Goal: Navigation & Orientation: Find specific page/section

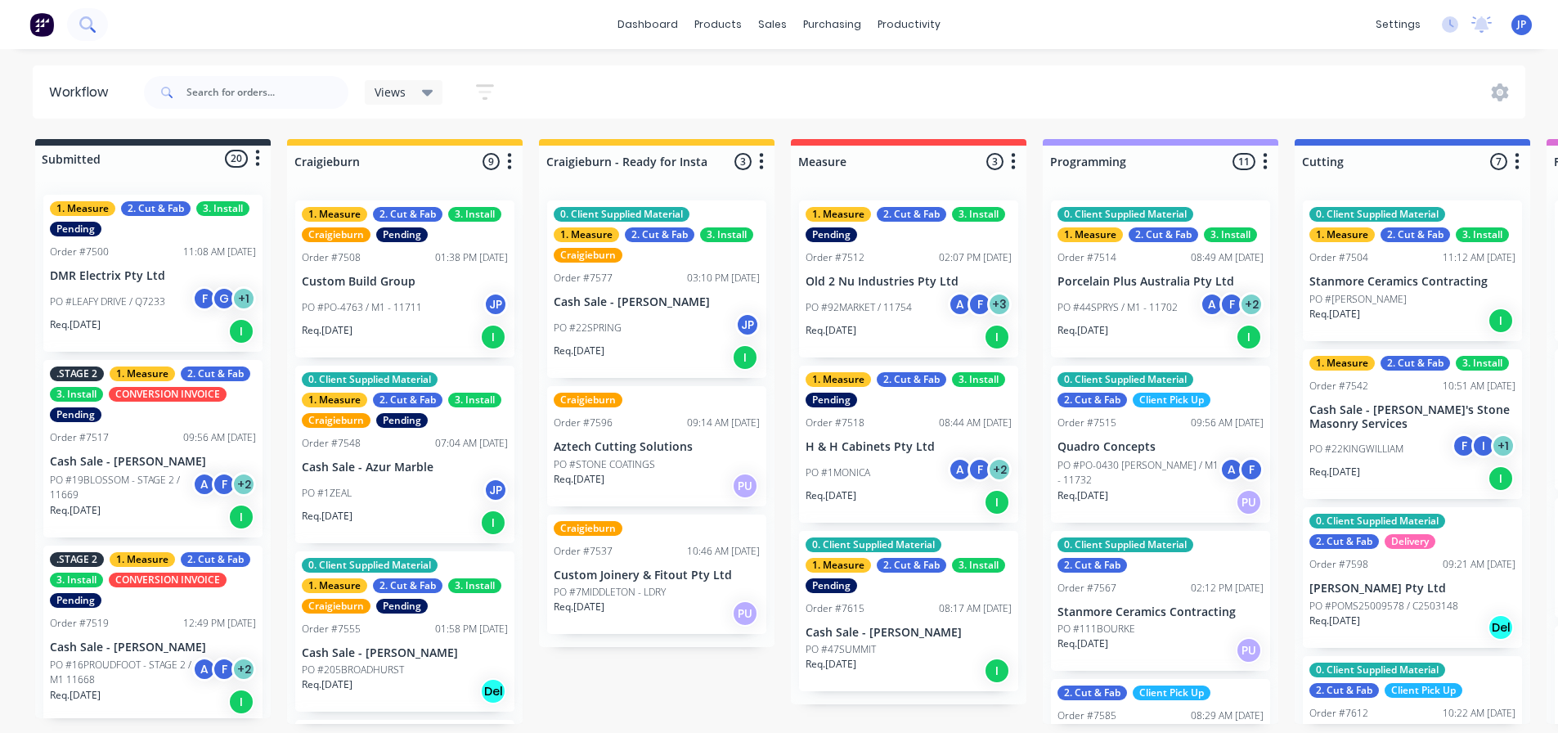
scroll to position [860, 0]
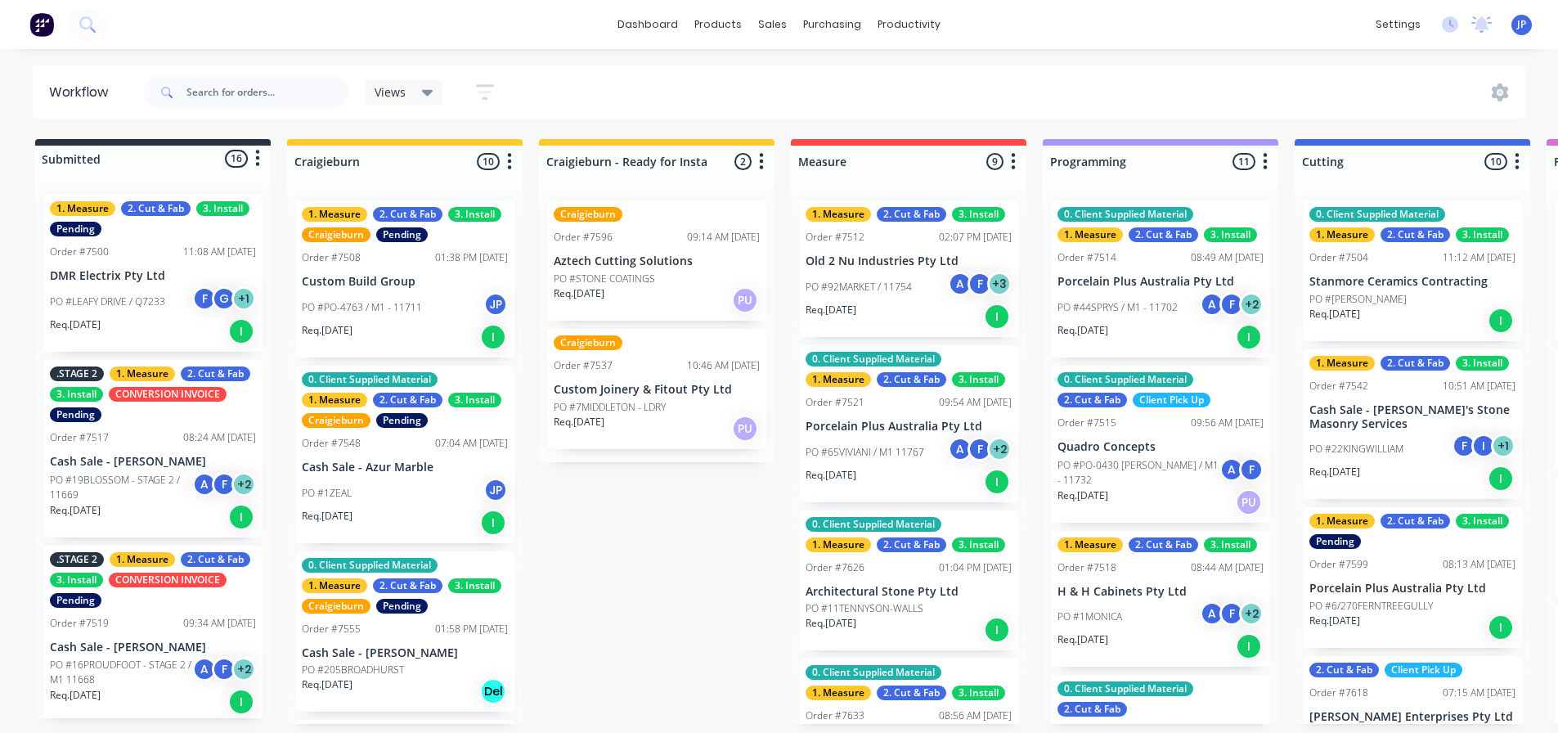
click at [432, 95] on icon at bounding box center [427, 92] width 11 height 18
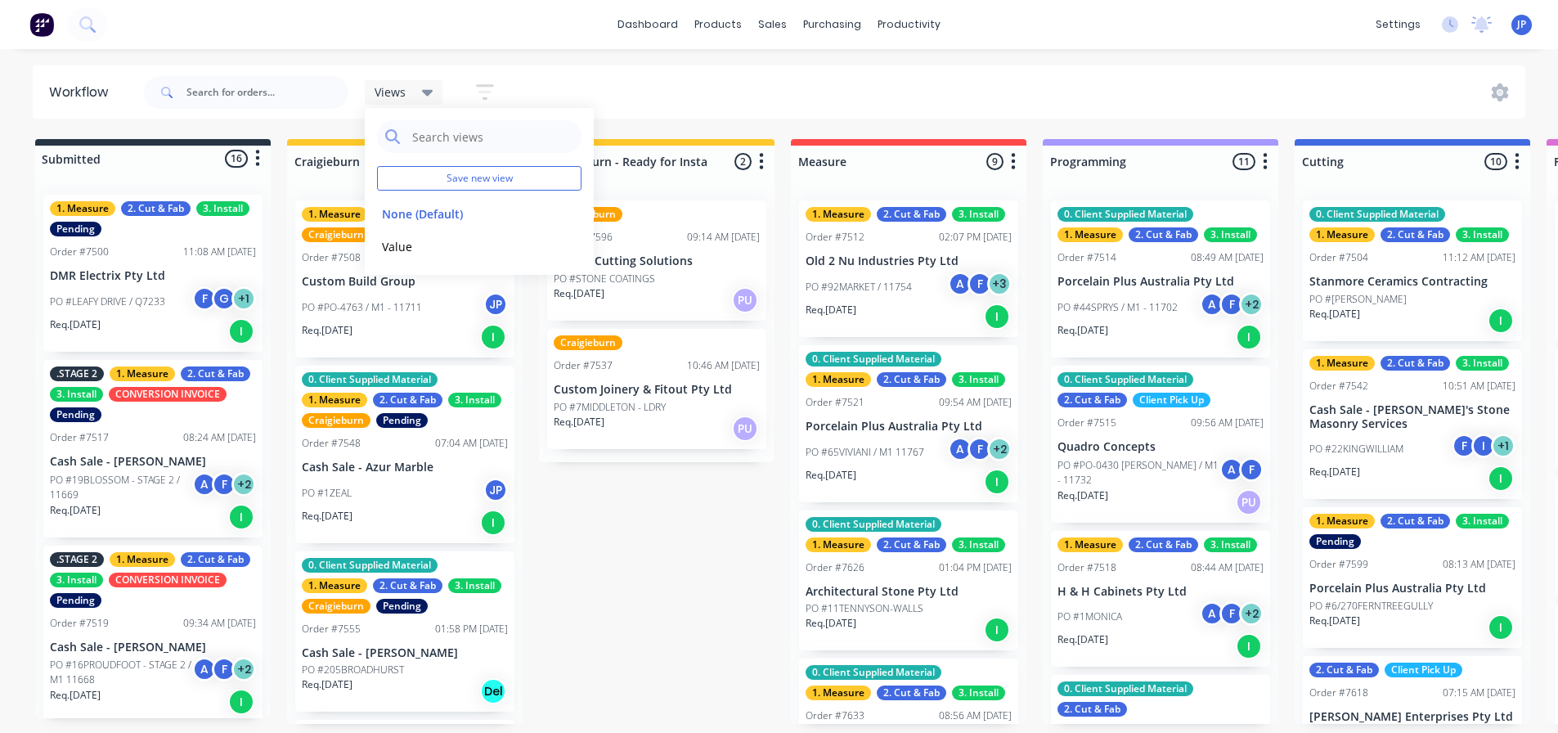
click at [424, 91] on icon at bounding box center [427, 93] width 11 height 7
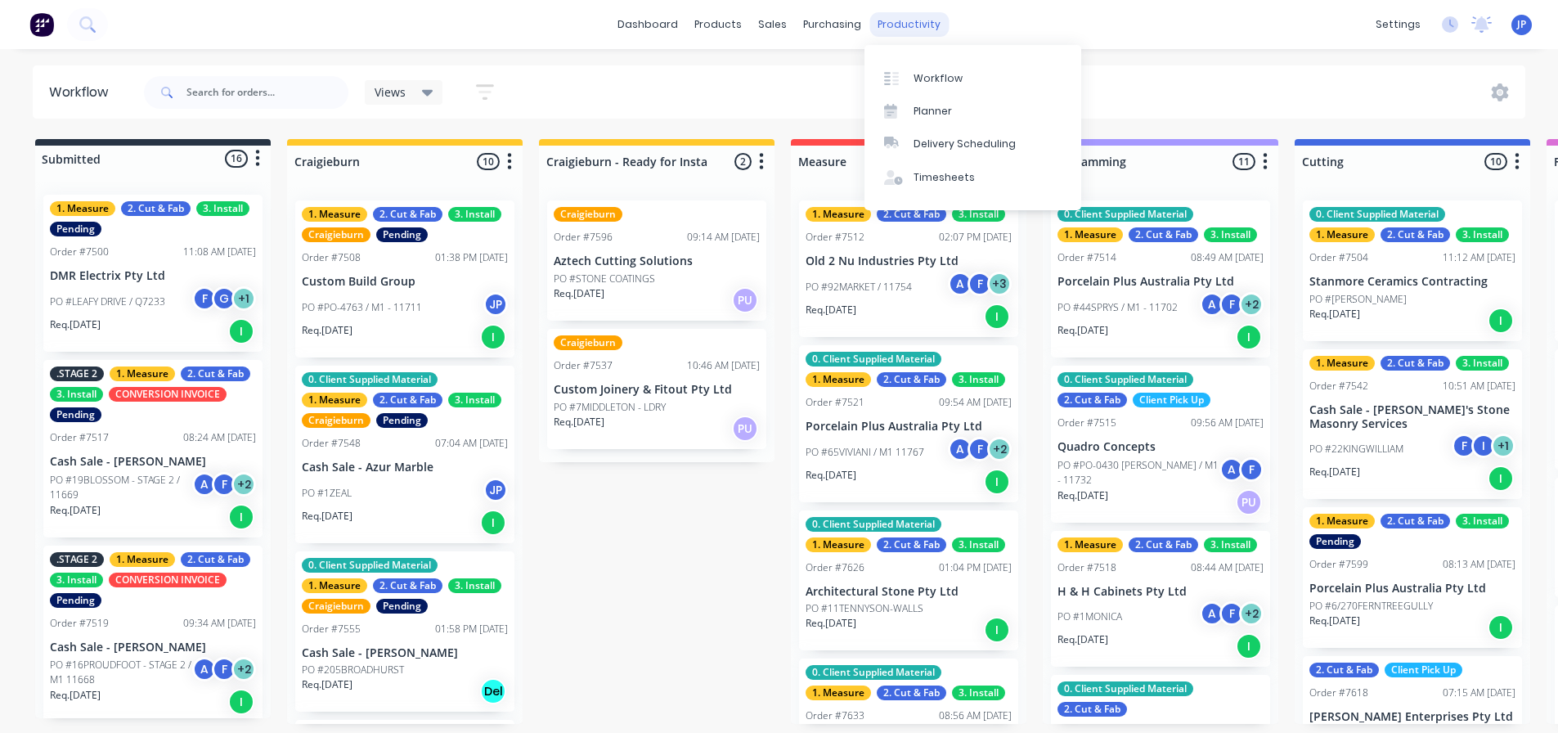
click at [873, 25] on div "productivity" at bounding box center [908, 24] width 79 height 25
click at [938, 109] on div "Planner" at bounding box center [933, 111] width 38 height 15
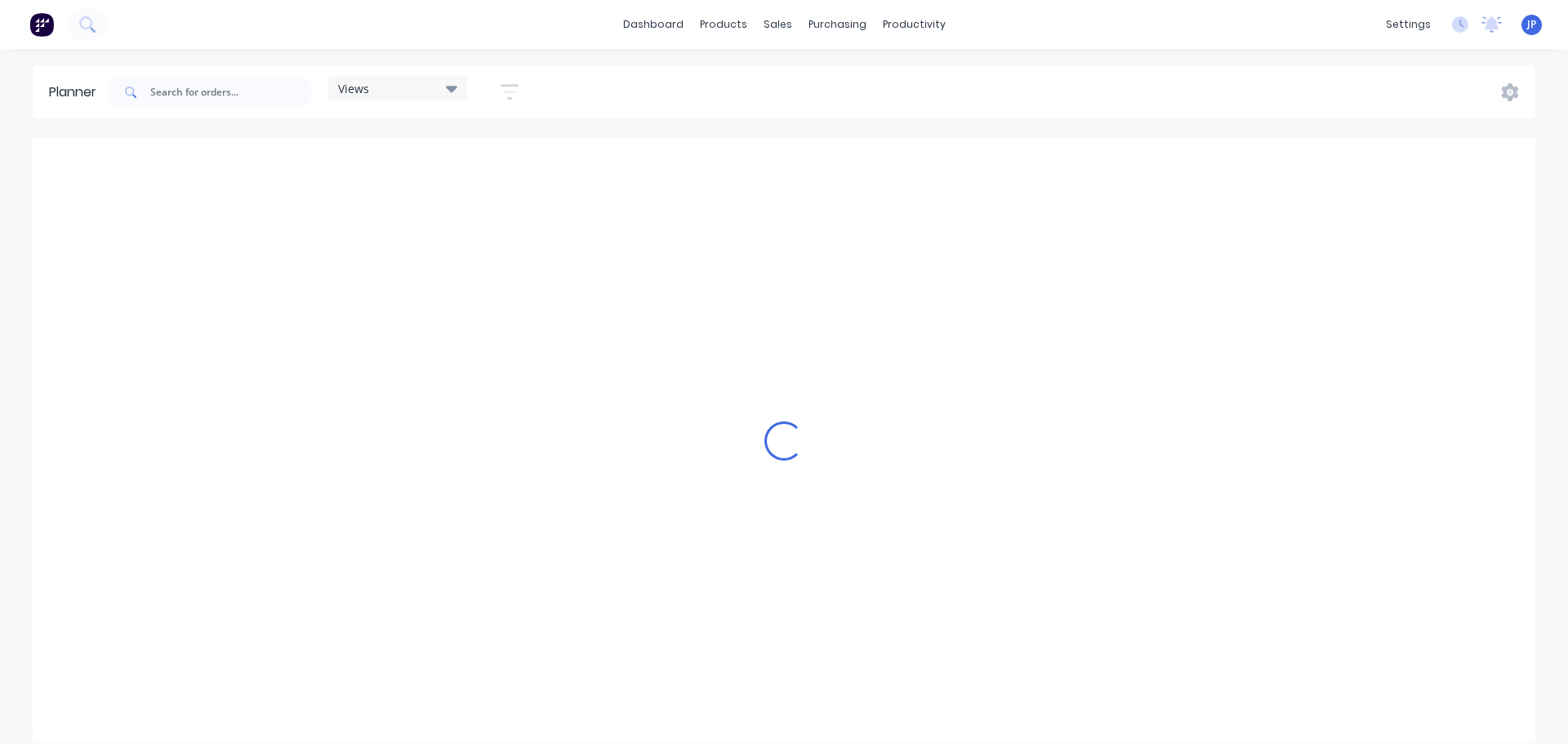
scroll to position [0, 785]
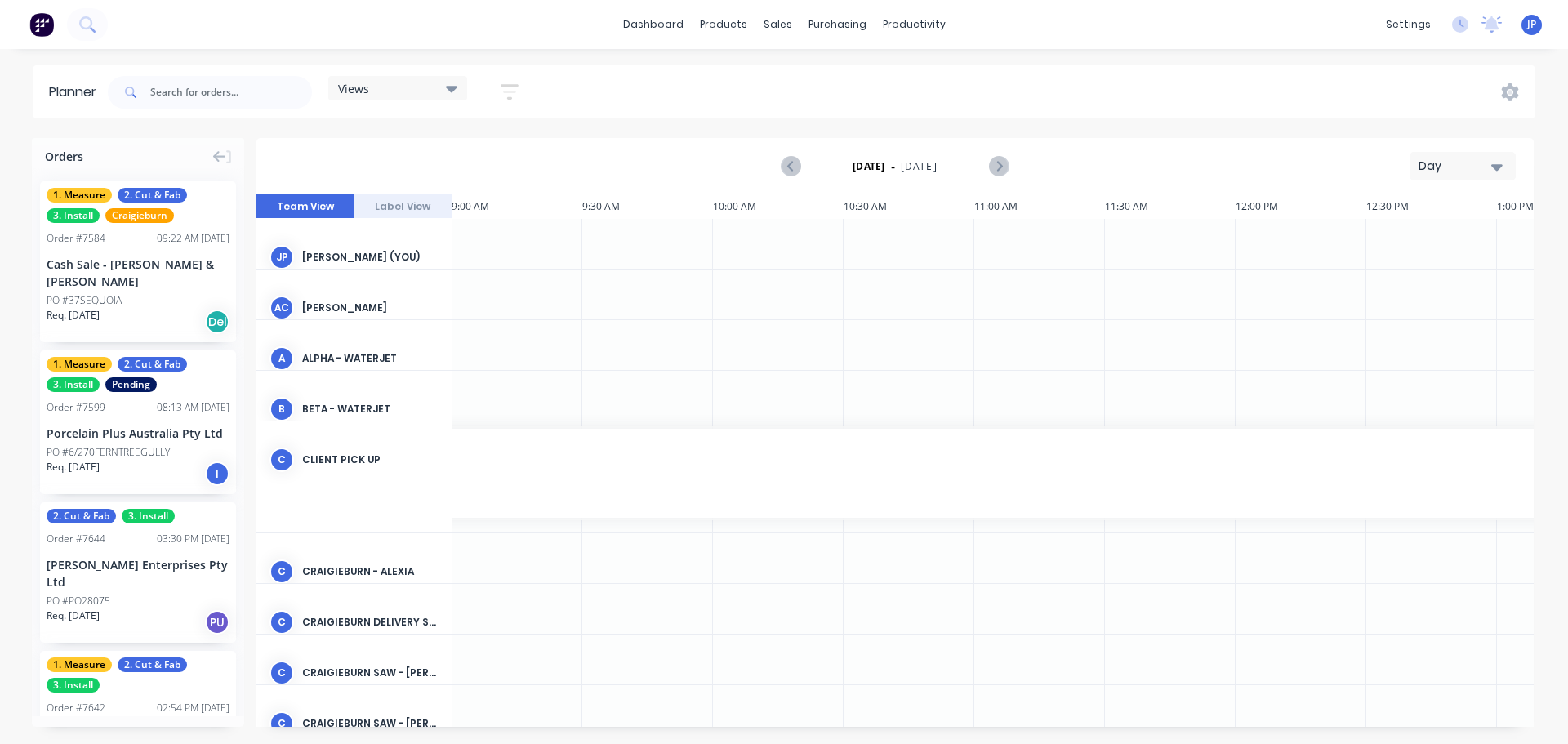
click at [461, 84] on div "Views" at bounding box center [397, 88] width 139 height 25
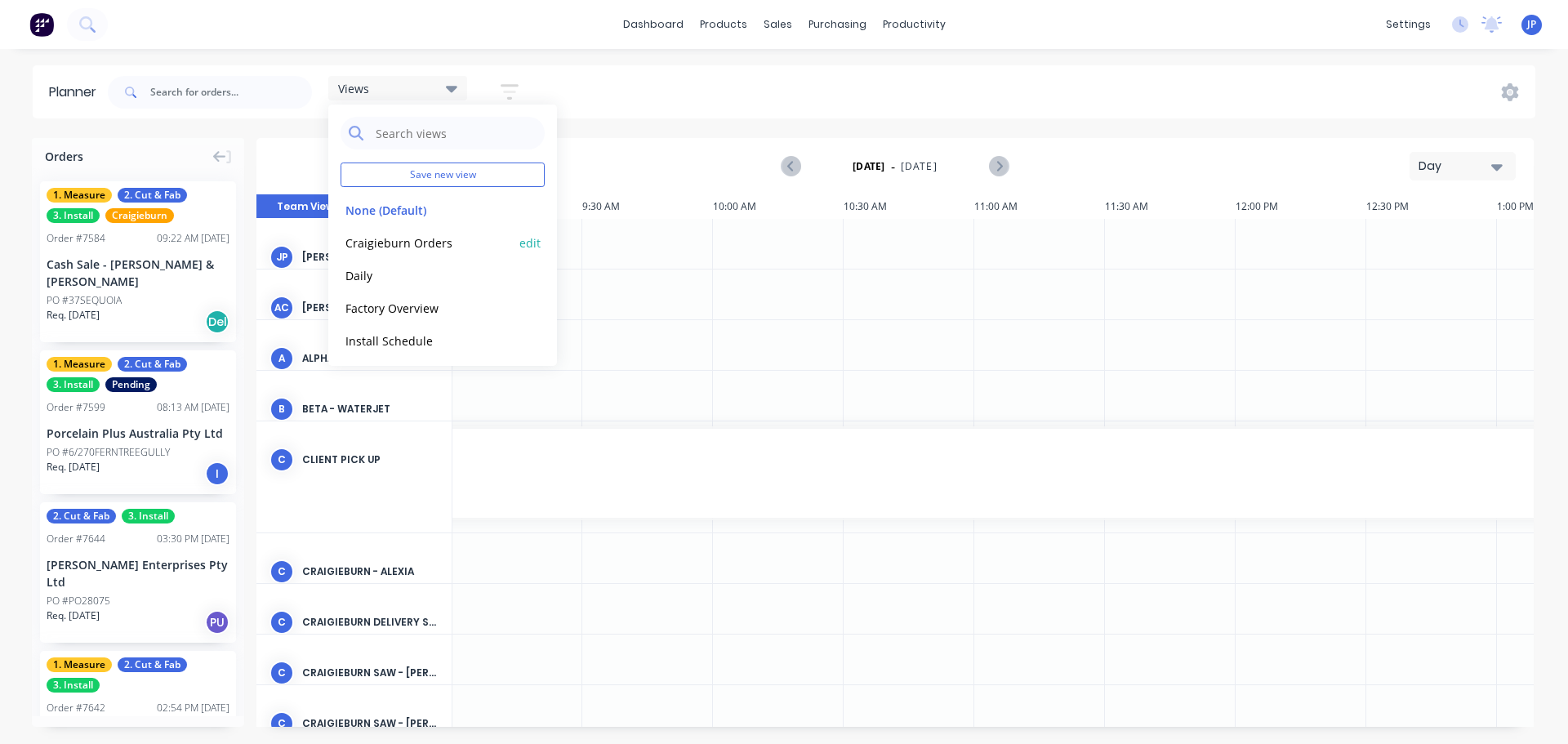
click at [393, 242] on button "Craigieburn Orders" at bounding box center [427, 242] width 174 height 19
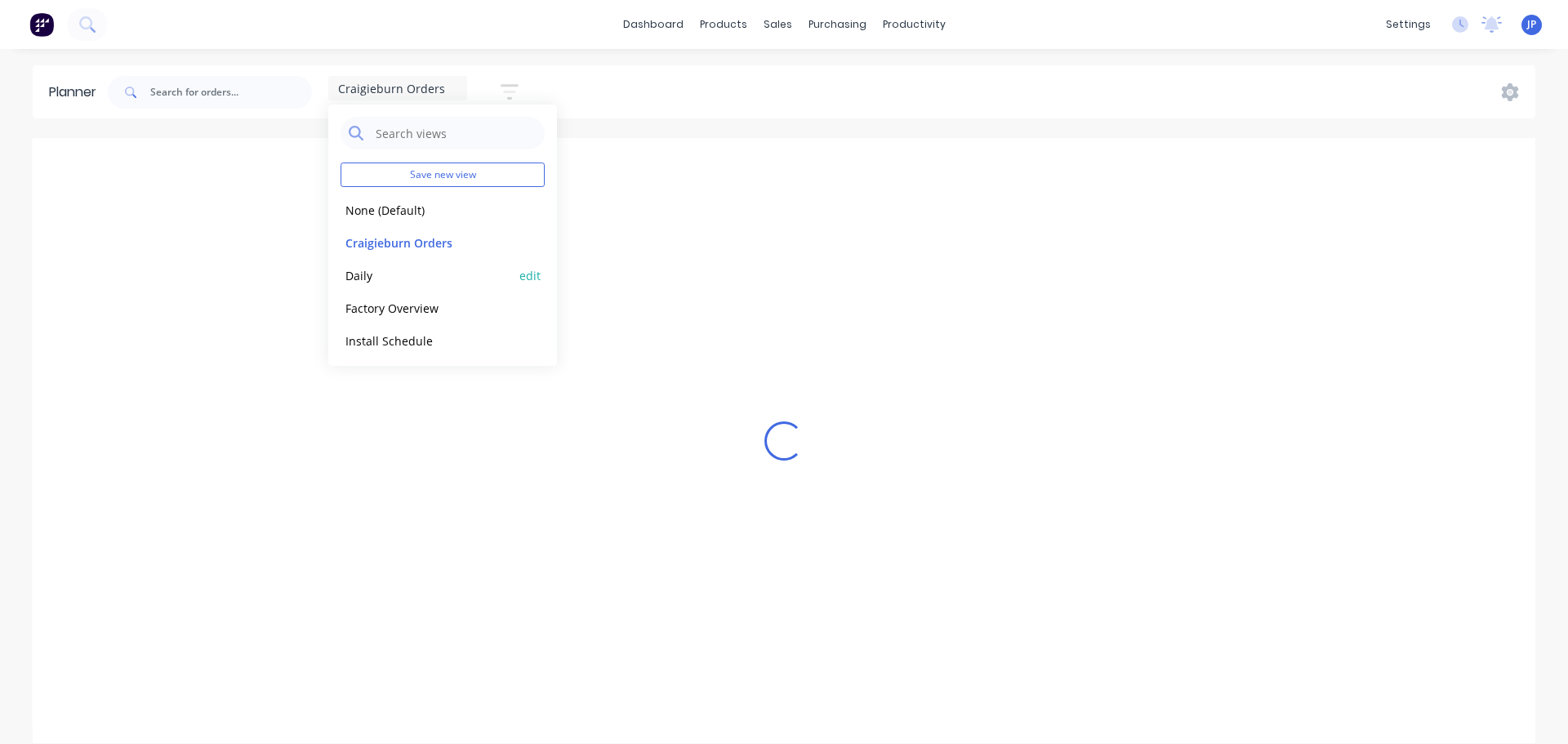
scroll to position [0, 1]
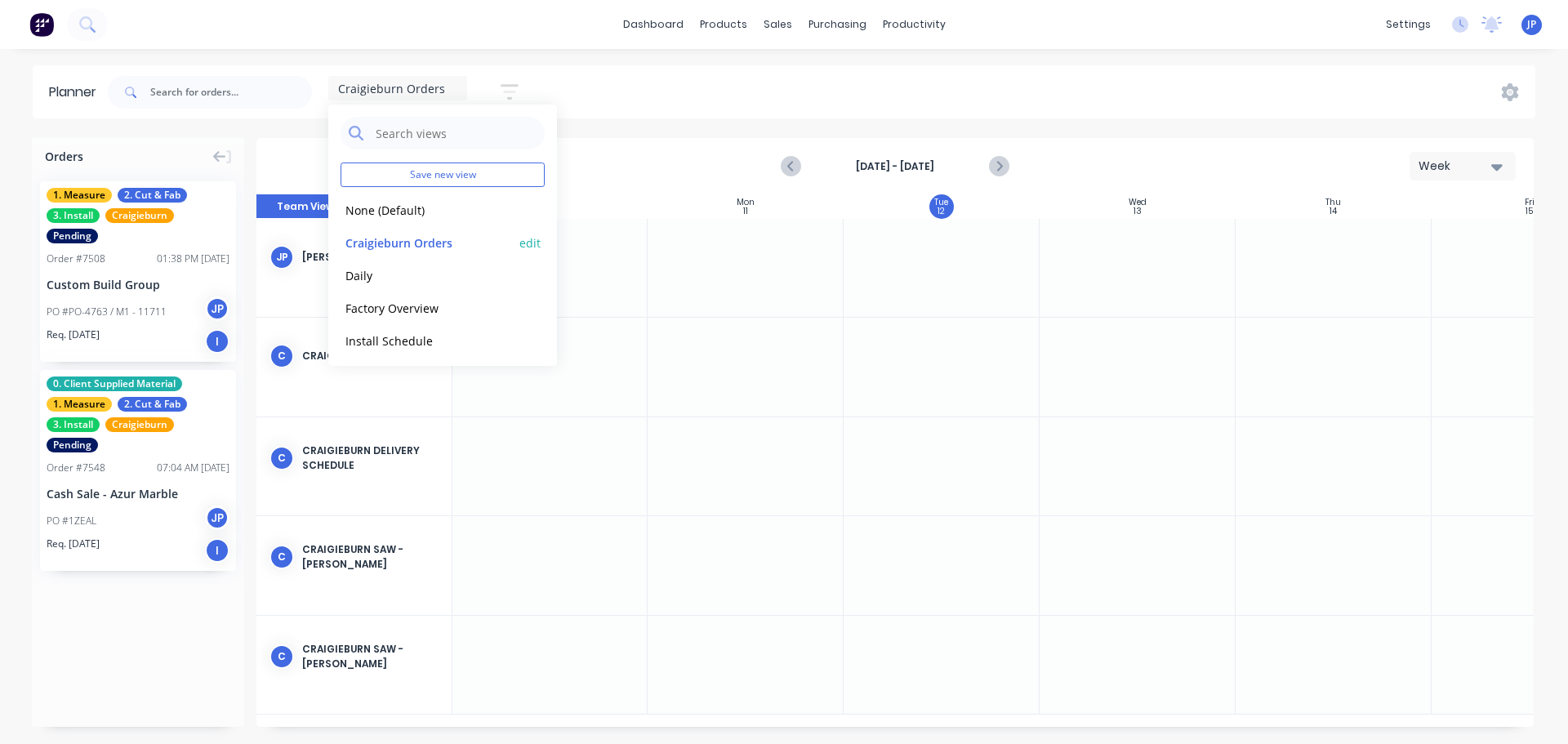
click at [419, 236] on button "Craigieburn Orders" at bounding box center [427, 242] width 174 height 19
click at [627, 88] on div "Craigieburn Orders Save new view None (Default) edit Craigieburn Orders edit Da…" at bounding box center [820, 92] width 1431 height 49
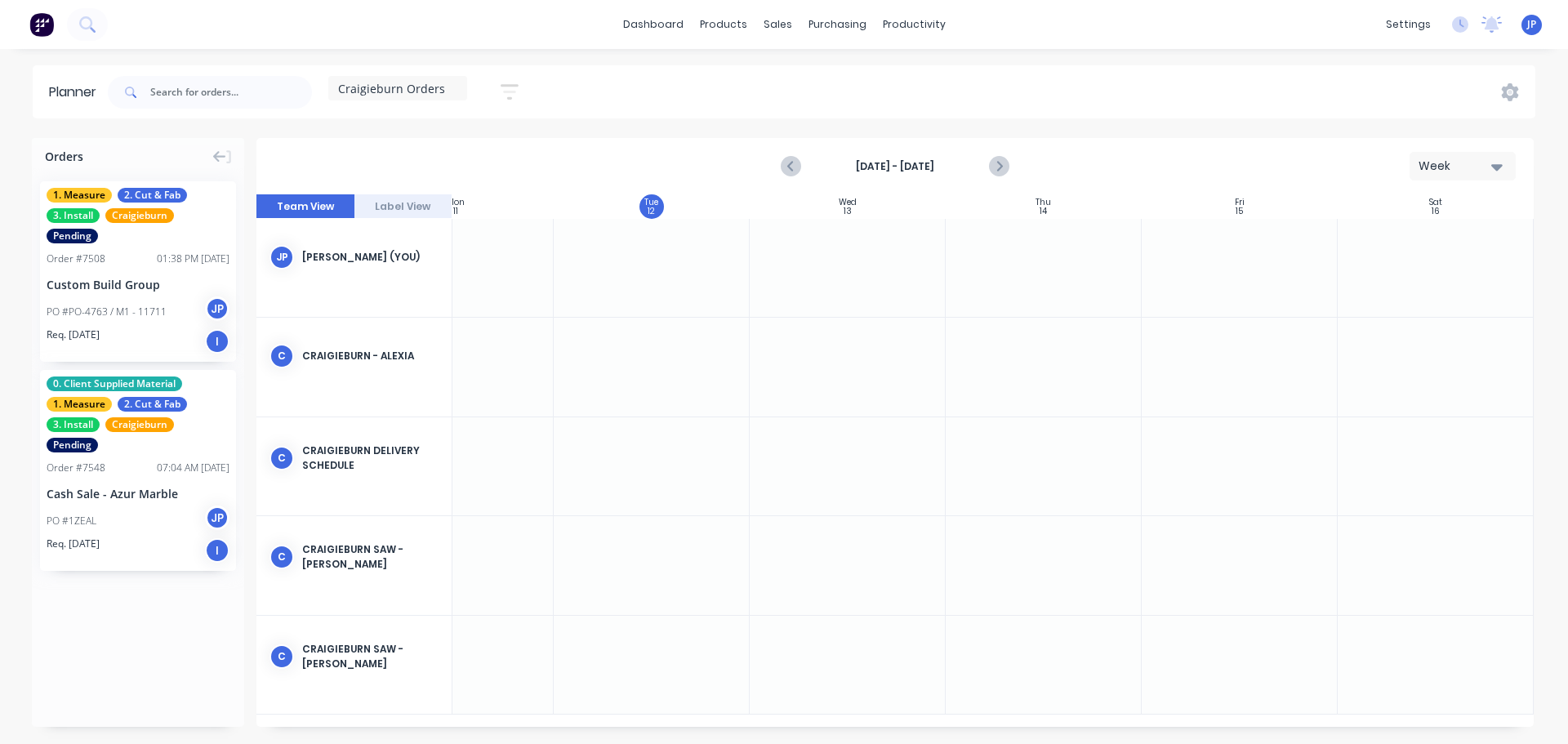
click at [342, 243] on div "JP [PERSON_NAME] (You)" at bounding box center [354, 257] width 195 height 77
click at [522, 90] on button "button" at bounding box center [509, 92] width 52 height 32
click at [702, 83] on div "Craigieburn Orders Save new view None (Default) edit Craigieburn Orders edit Da…" at bounding box center [820, 92] width 1431 height 49
click at [1500, 166] on icon "button" at bounding box center [1496, 167] width 11 height 7
click at [1392, 277] on div "Month" at bounding box center [1433, 275] width 162 height 33
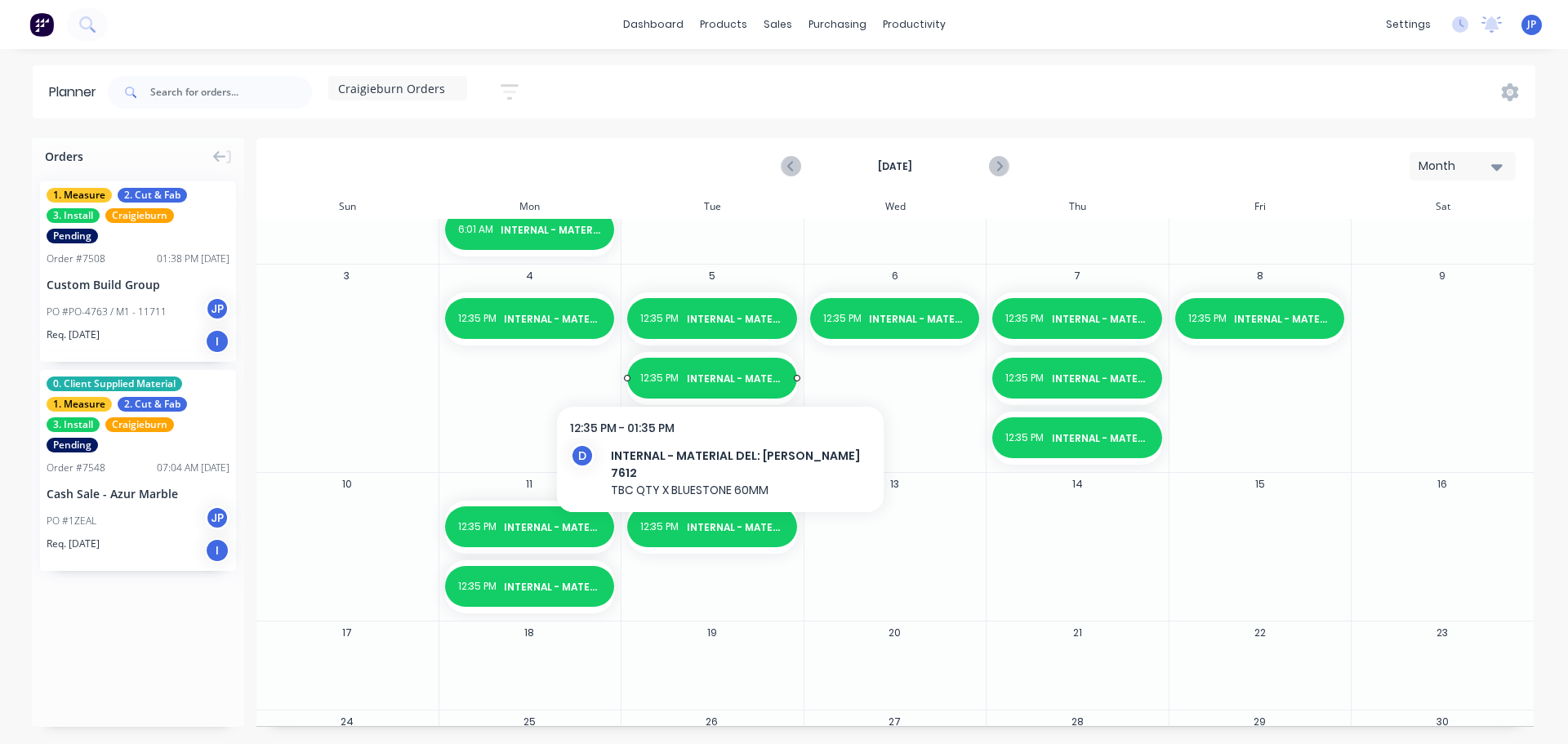
scroll to position [245, 0]
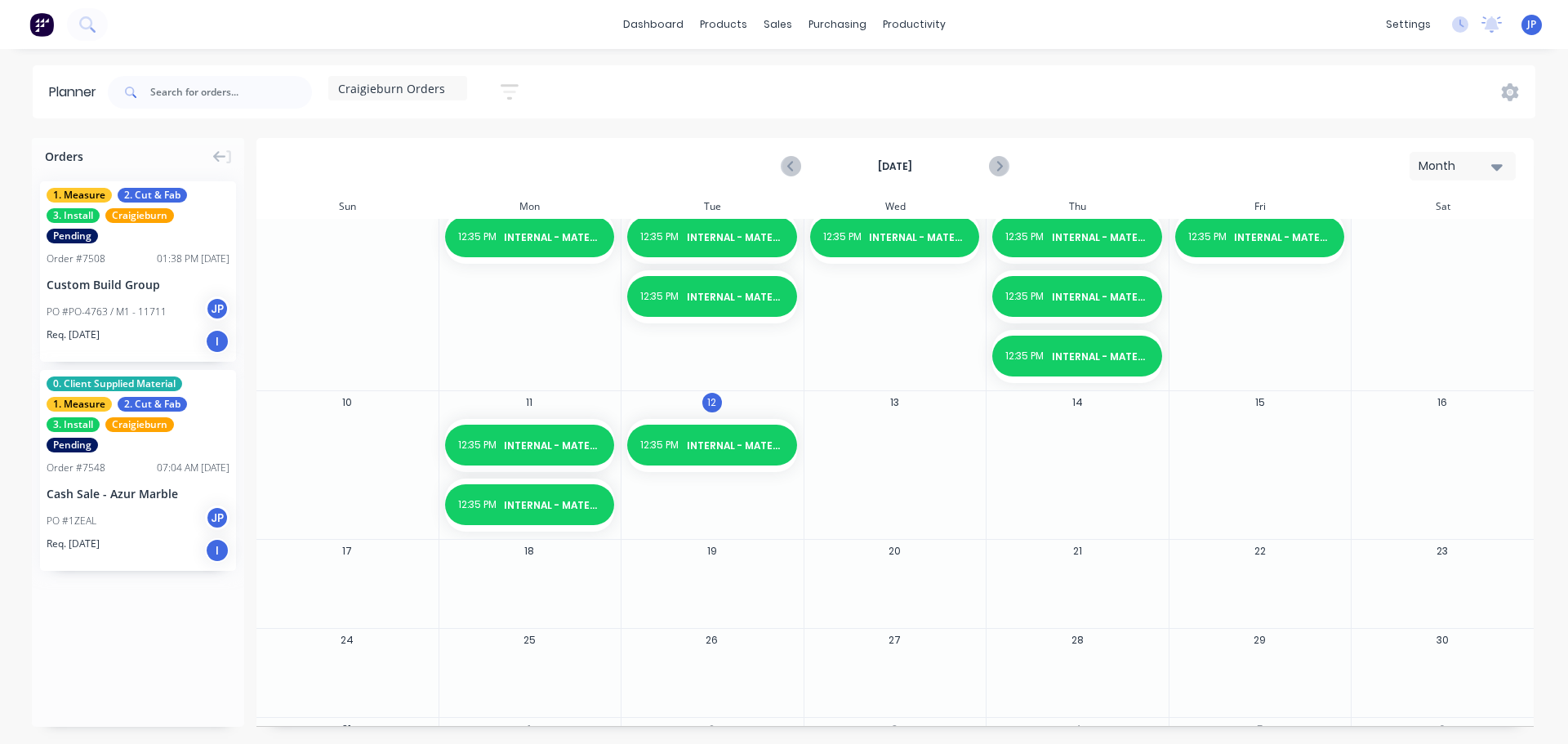
click at [461, 92] on icon at bounding box center [466, 88] width 11 height 18
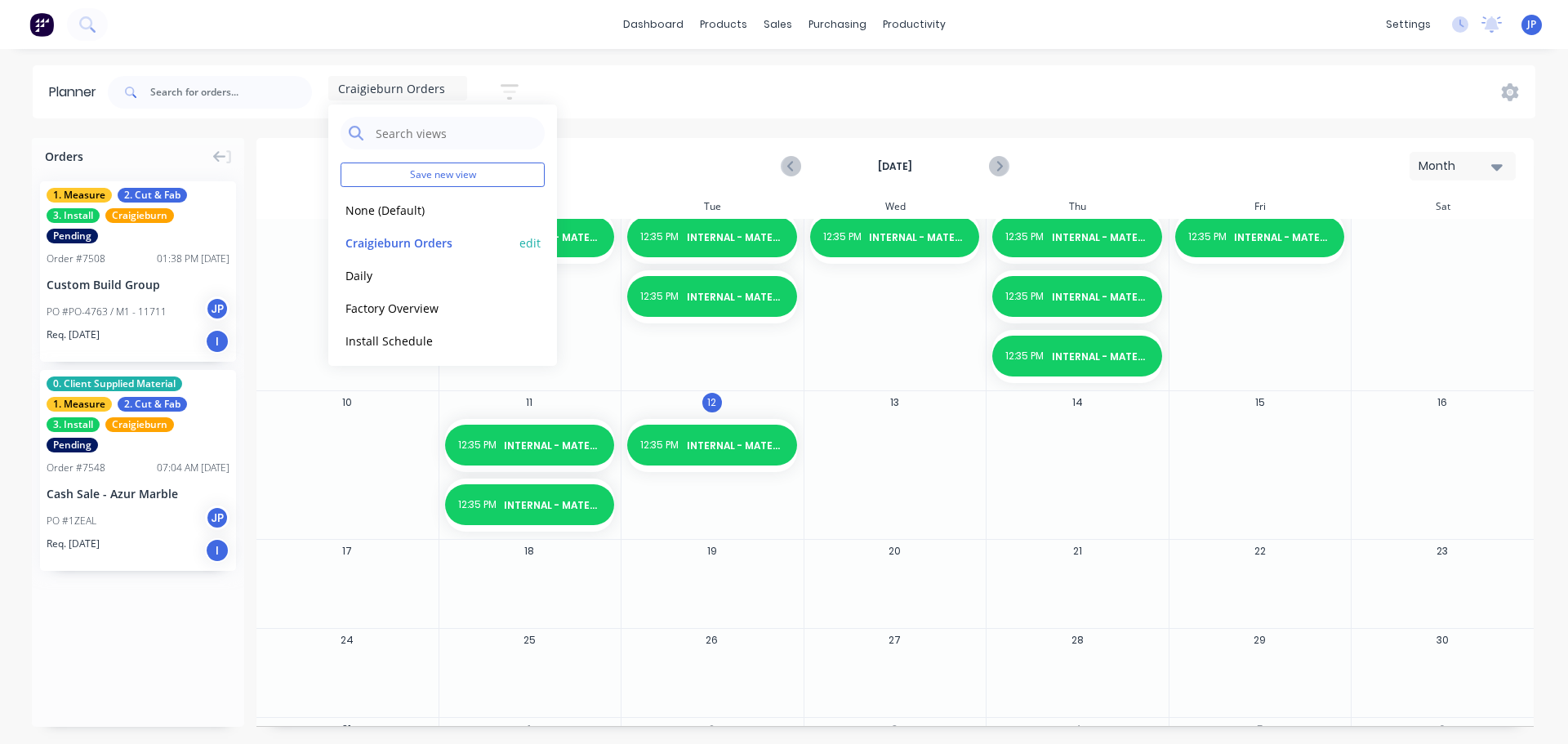
click at [408, 244] on button "Craigieburn Orders" at bounding box center [427, 242] width 174 height 19
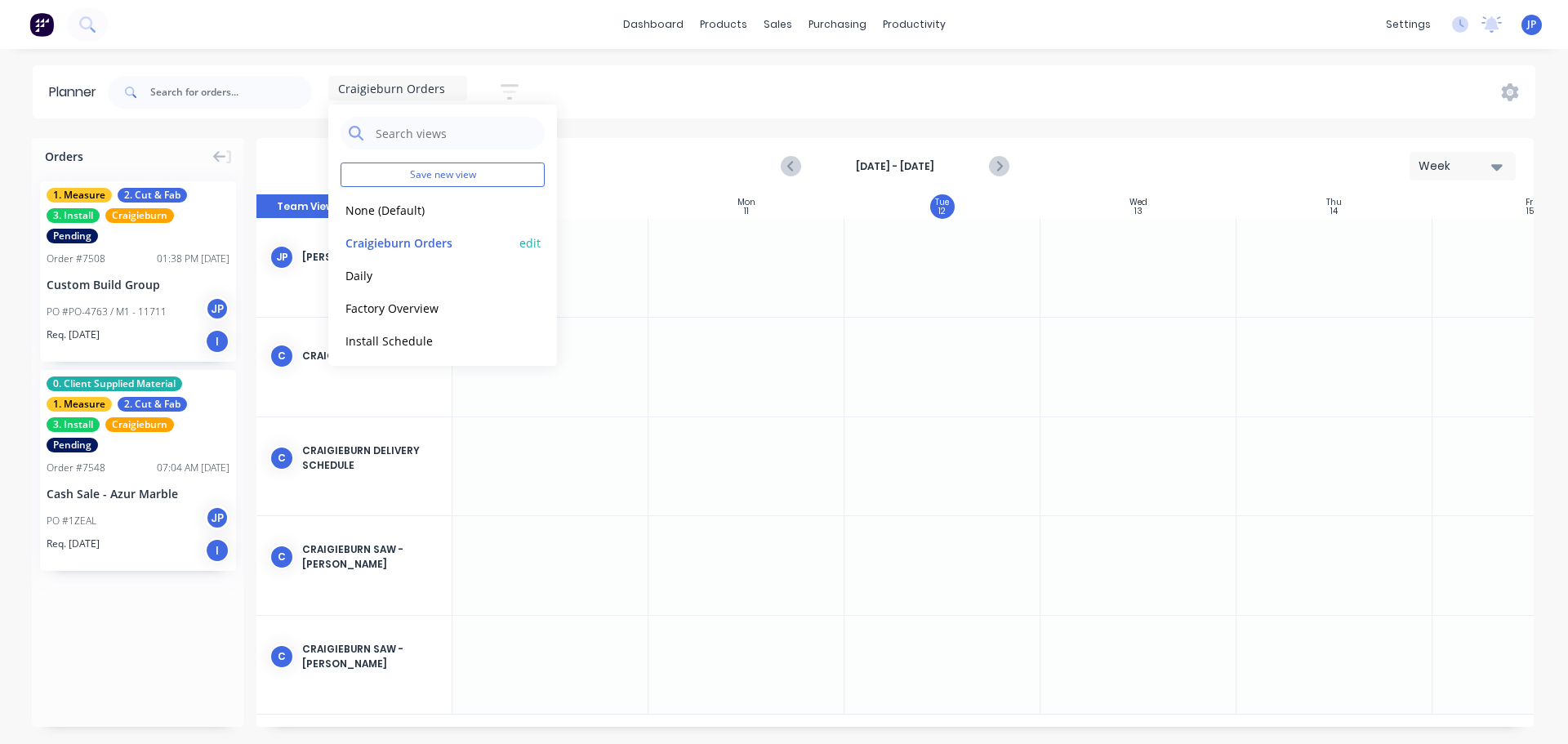
scroll to position [0, 1]
click at [1526, 158] on div "Week" at bounding box center [1471, 166] width 123 height 29
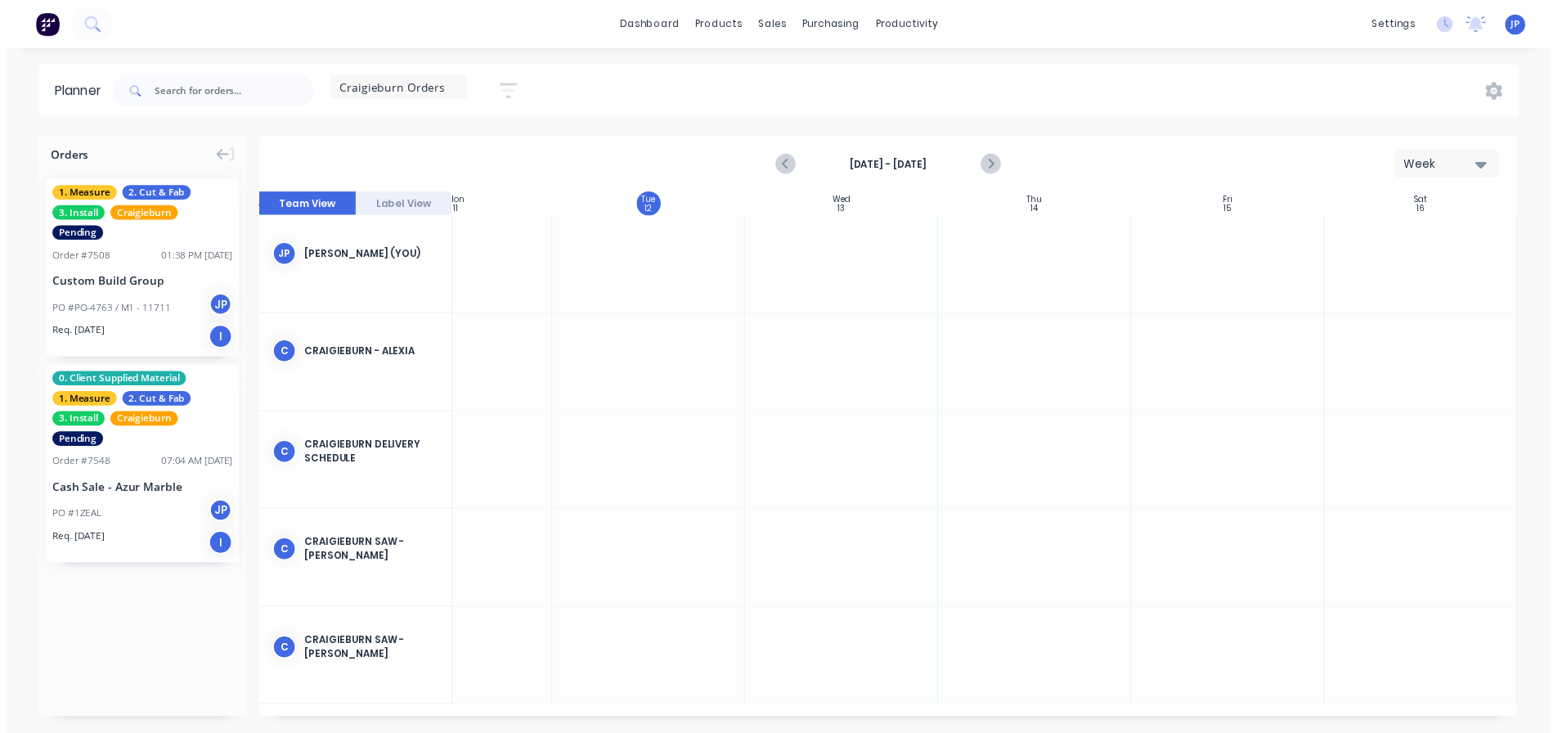
scroll to position [0, 0]
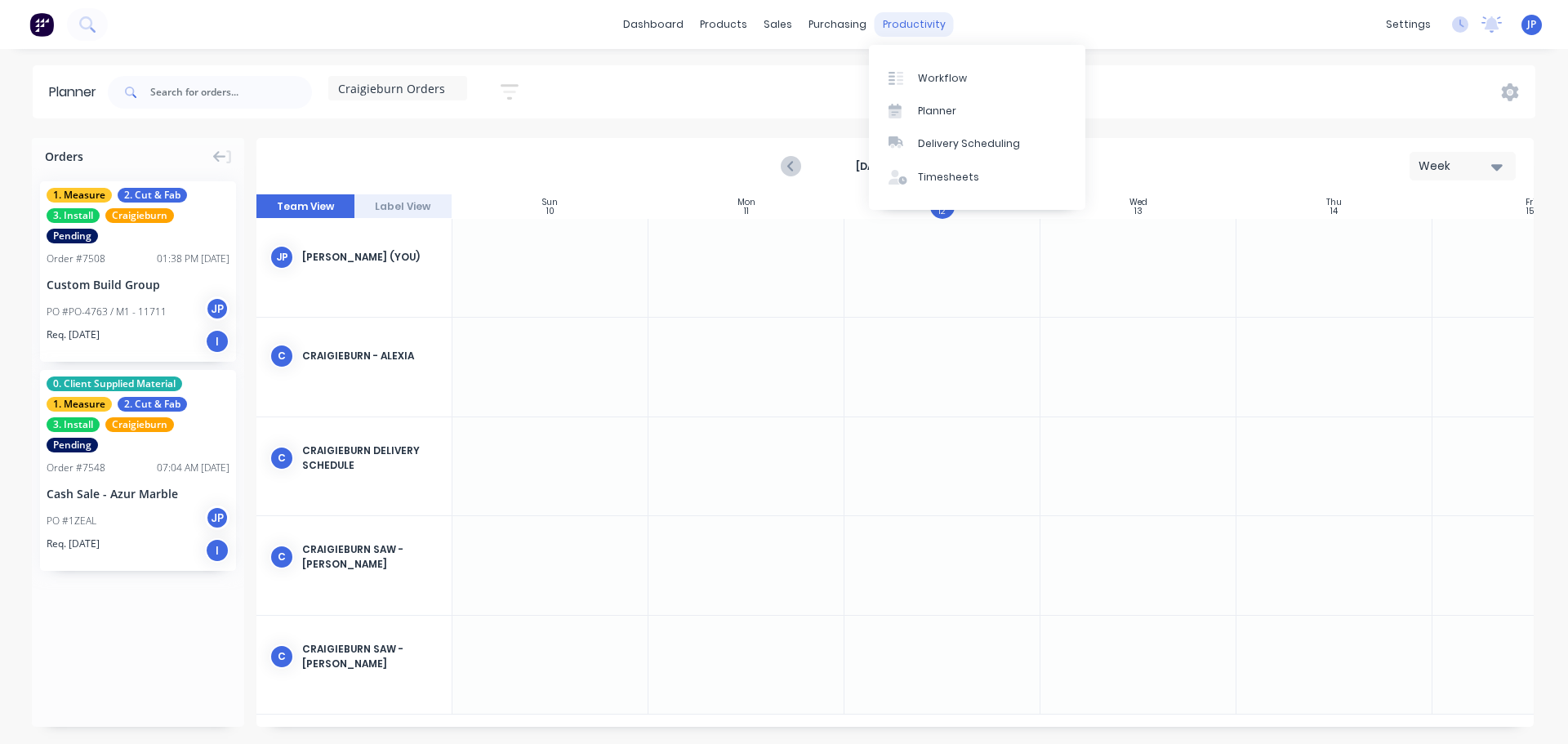
click at [904, 25] on div "productivity" at bounding box center [914, 24] width 79 height 25
click at [957, 76] on div "Workflow" at bounding box center [942, 78] width 49 height 15
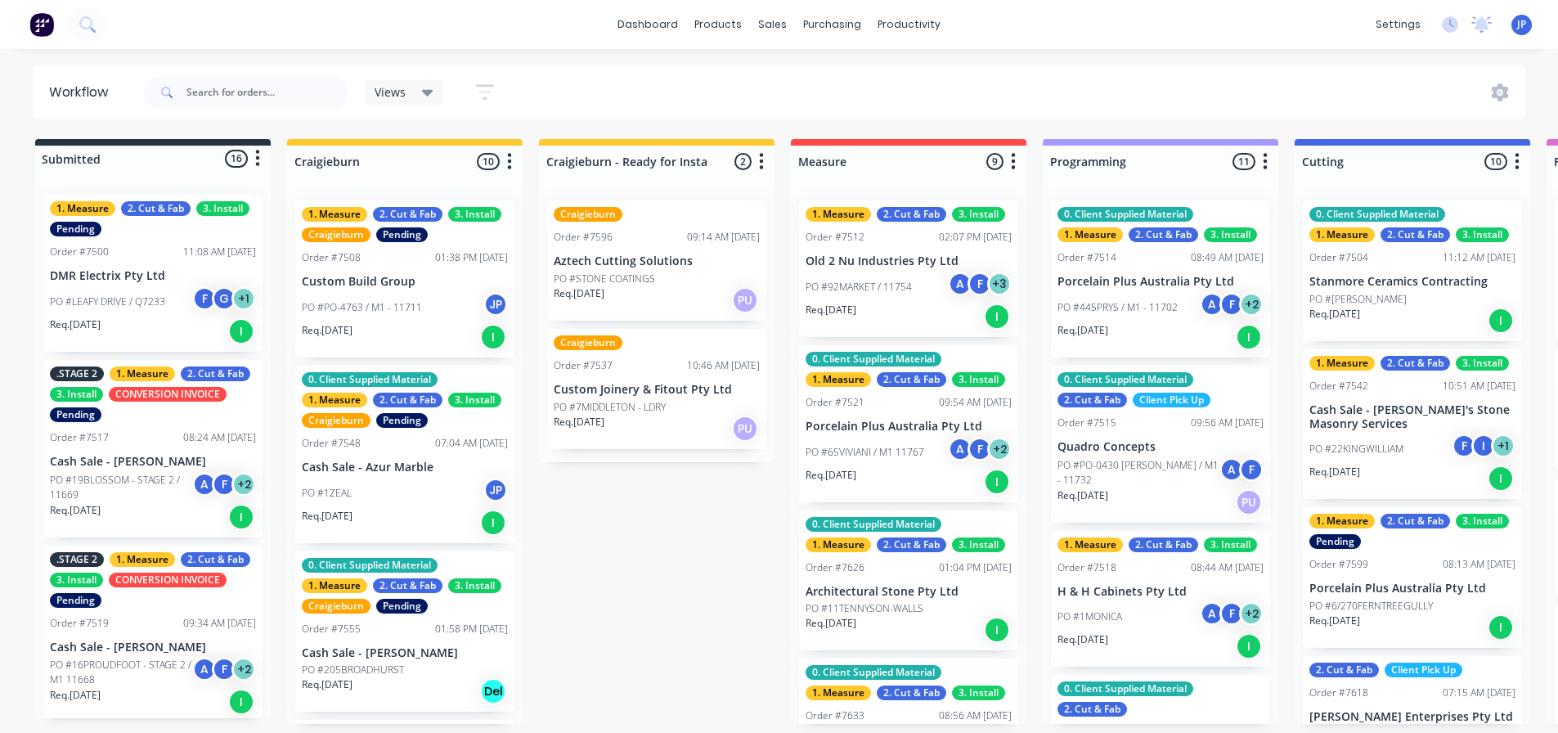
click at [423, 91] on icon at bounding box center [427, 93] width 11 height 7
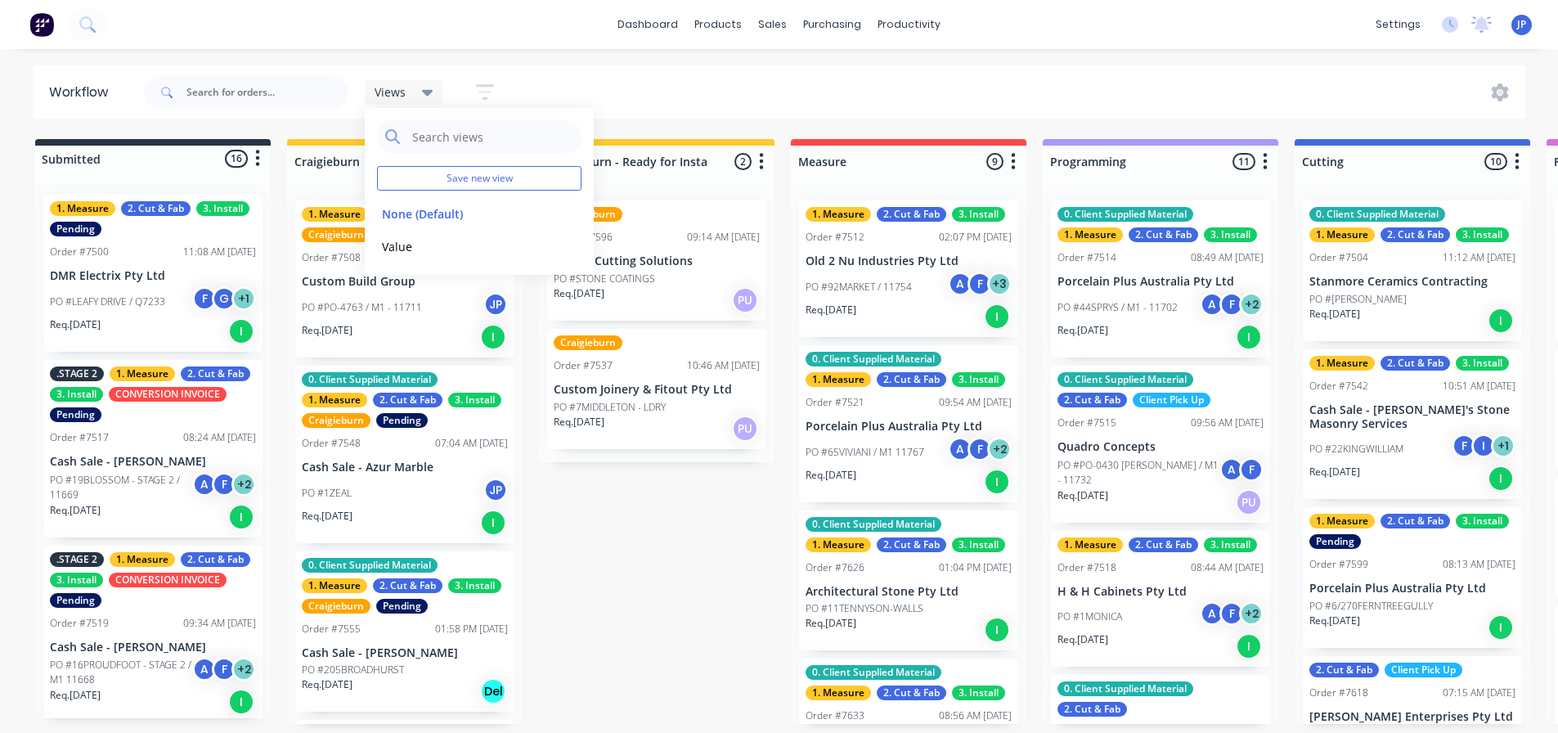
click at [611, 83] on div "Views Save new view None (Default) edit Value edit Show/Hide statuses Show line…" at bounding box center [833, 92] width 1385 height 49
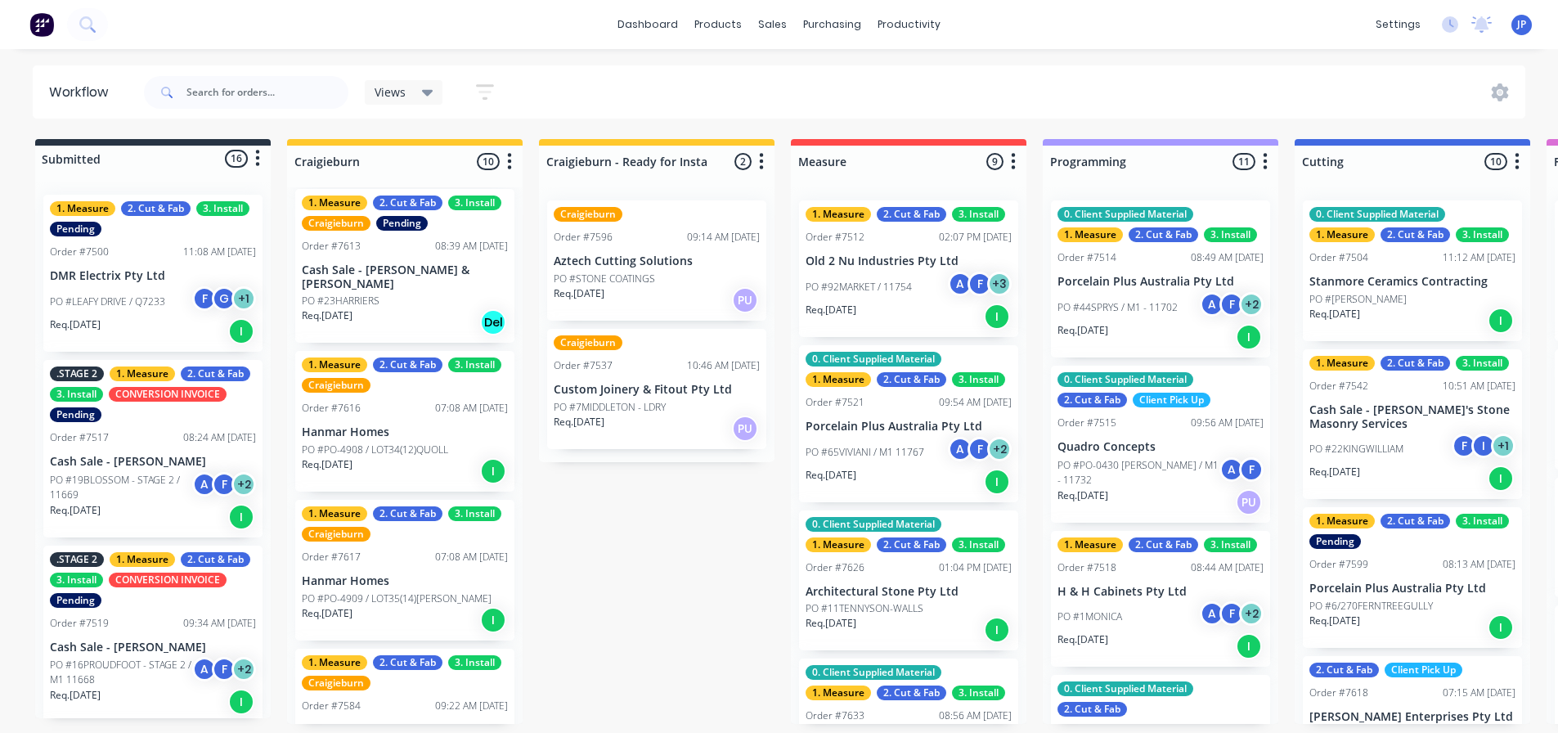
scroll to position [682, 0]
